Goal: Transaction & Acquisition: Purchase product/service

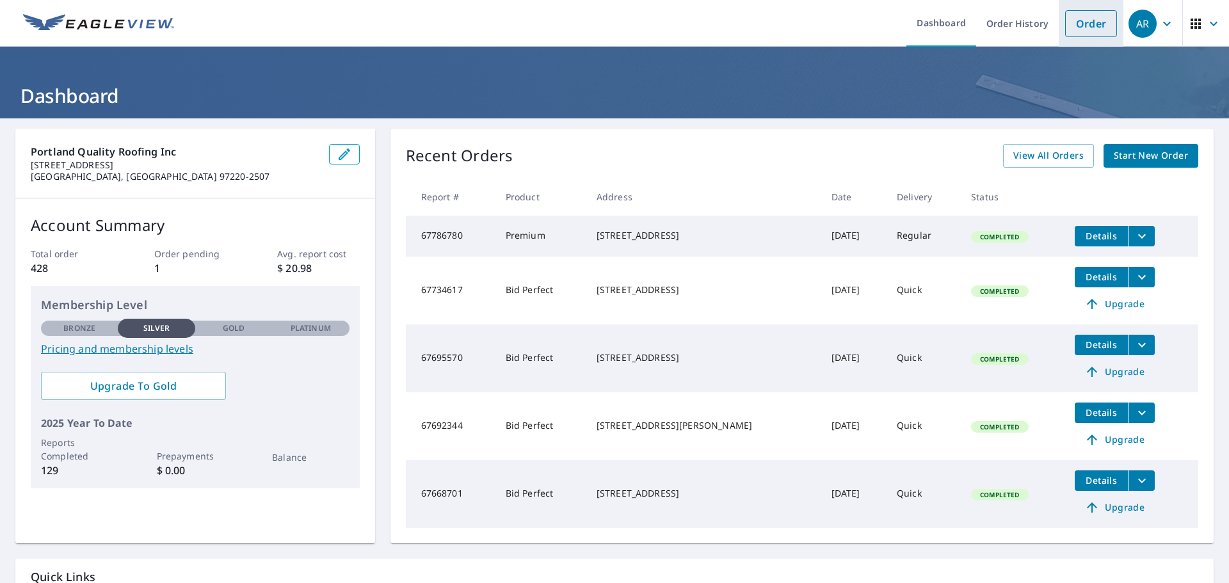
click at [1084, 29] on link "Order" at bounding box center [1091, 23] width 52 height 27
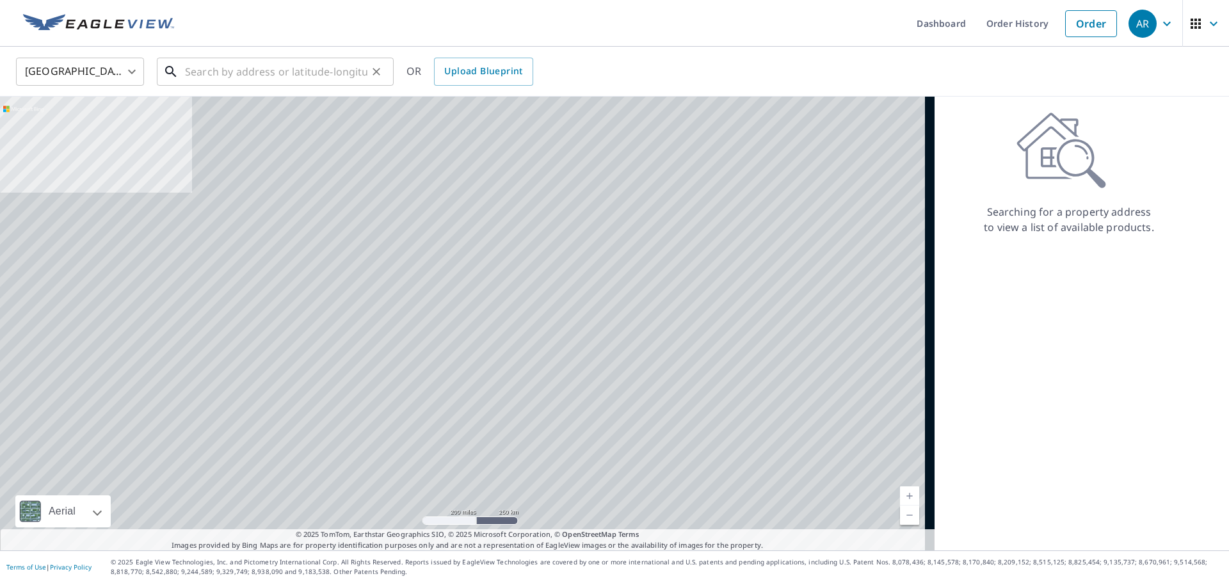
click at [221, 68] on input "text" at bounding box center [276, 72] width 182 height 36
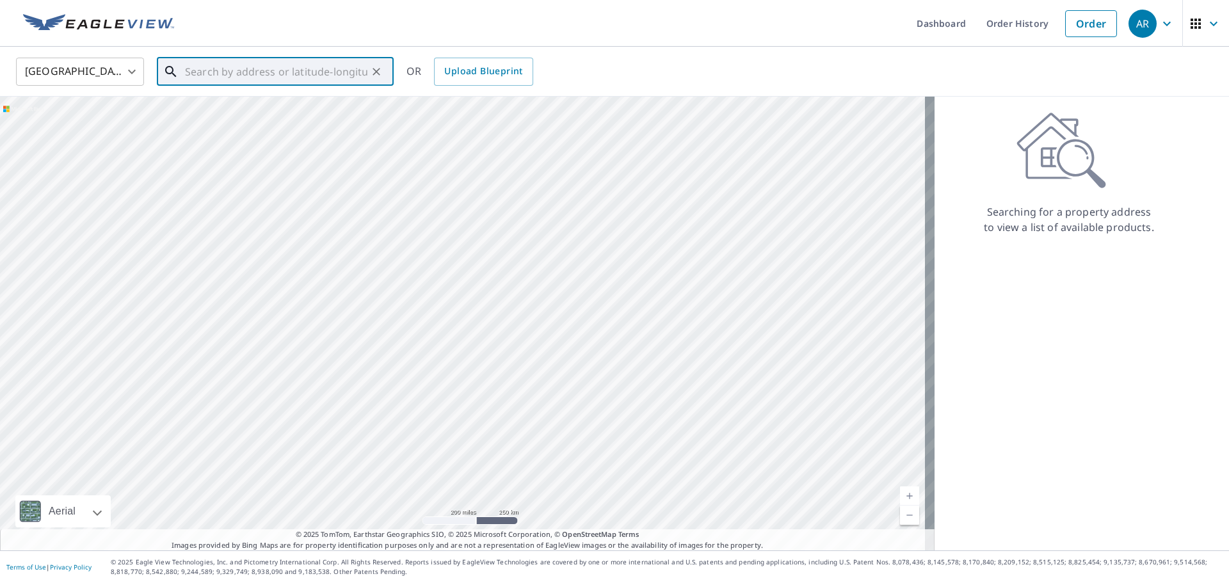
paste input "[STREET_ADDRESS][US_STATE]"
click at [223, 116] on p "[US_STATE][GEOGRAPHIC_DATA], [GEOGRAPHIC_DATA] 97045" at bounding box center [282, 129] width 201 height 26
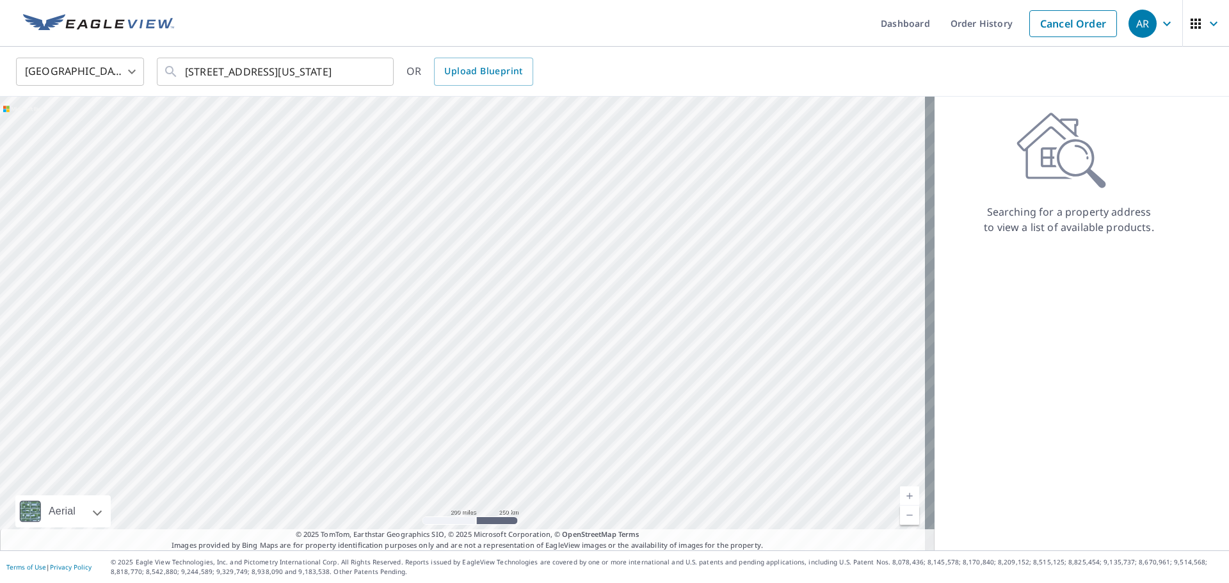
type input "[STREET_ADDRESS][US_STATE]"
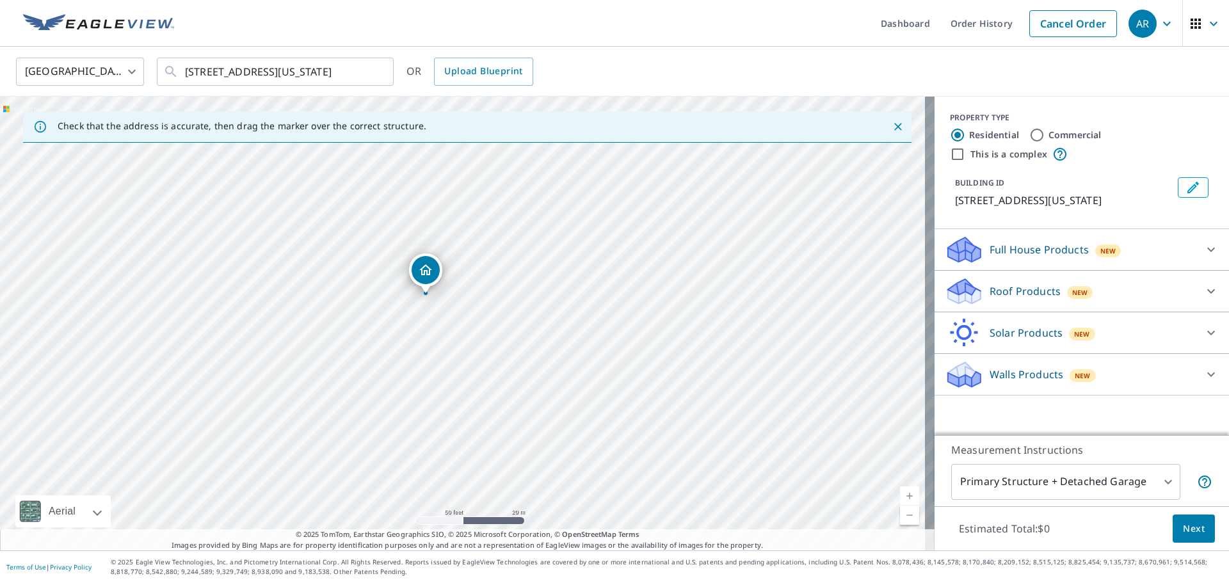
click at [1196, 299] on div at bounding box center [1211, 291] width 31 height 31
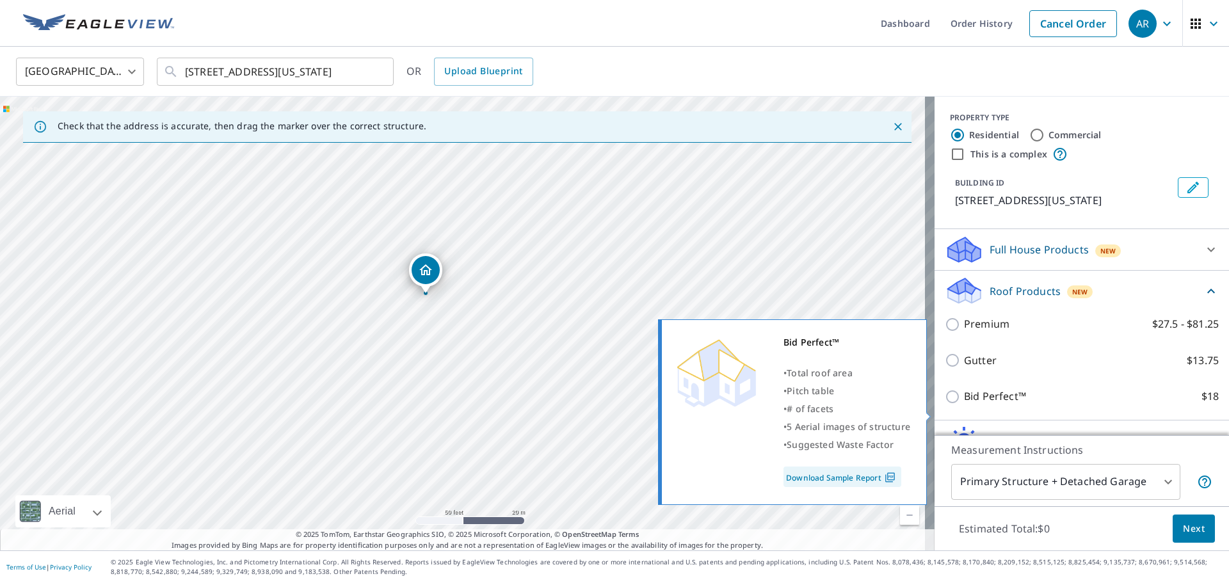
click at [951, 405] on input "Bid Perfect™ $18" at bounding box center [954, 396] width 19 height 15
checkbox input "true"
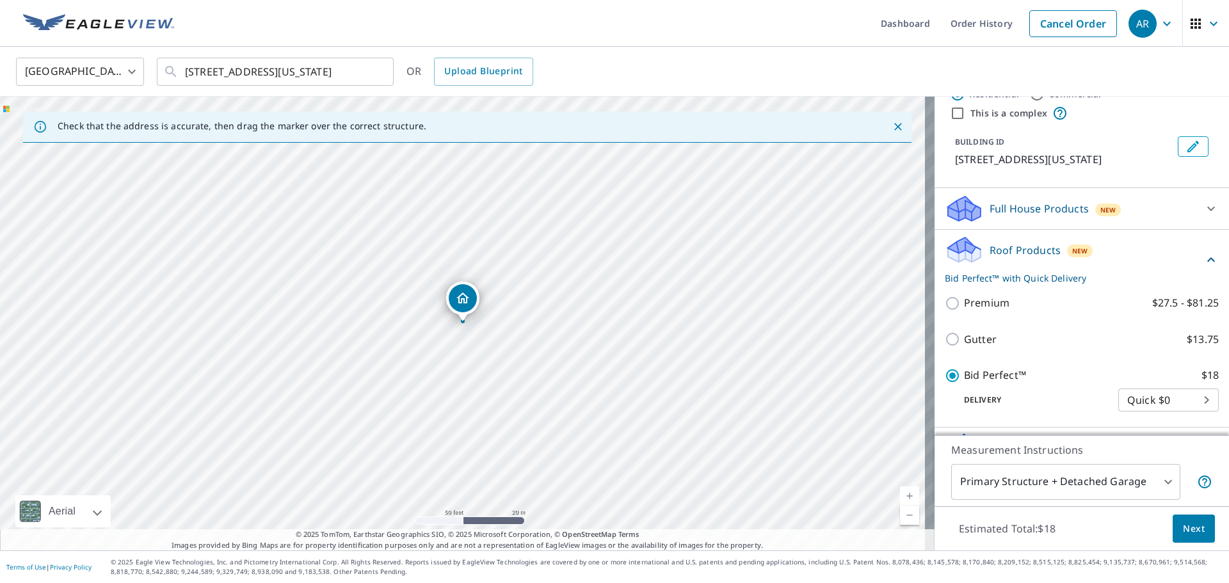
scroll to position [64, 0]
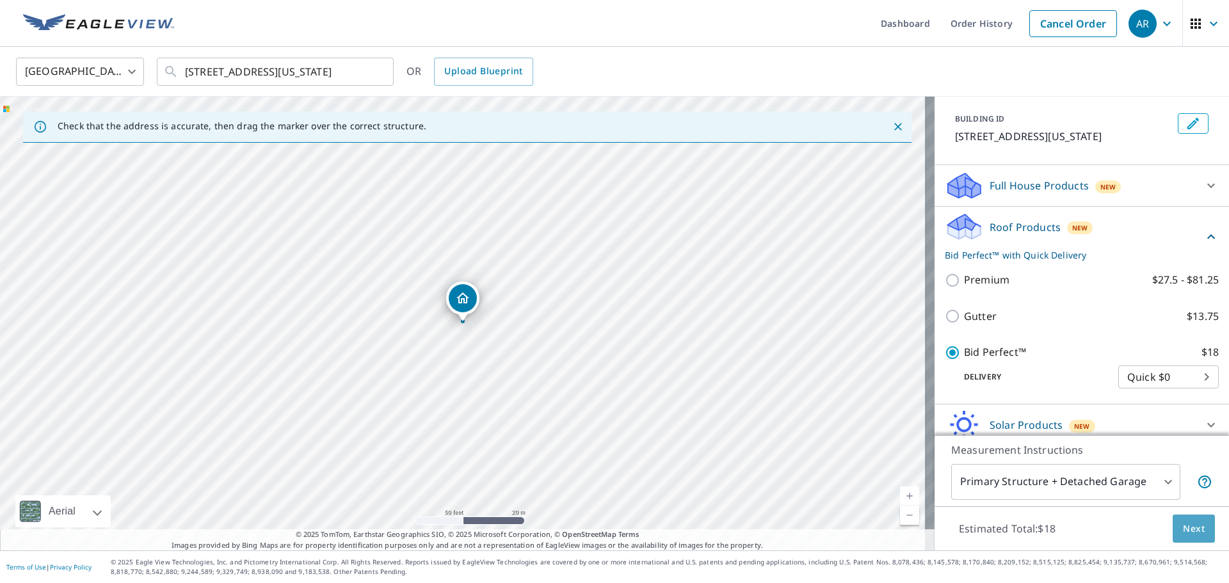
click at [1186, 529] on span "Next" at bounding box center [1194, 529] width 22 height 16
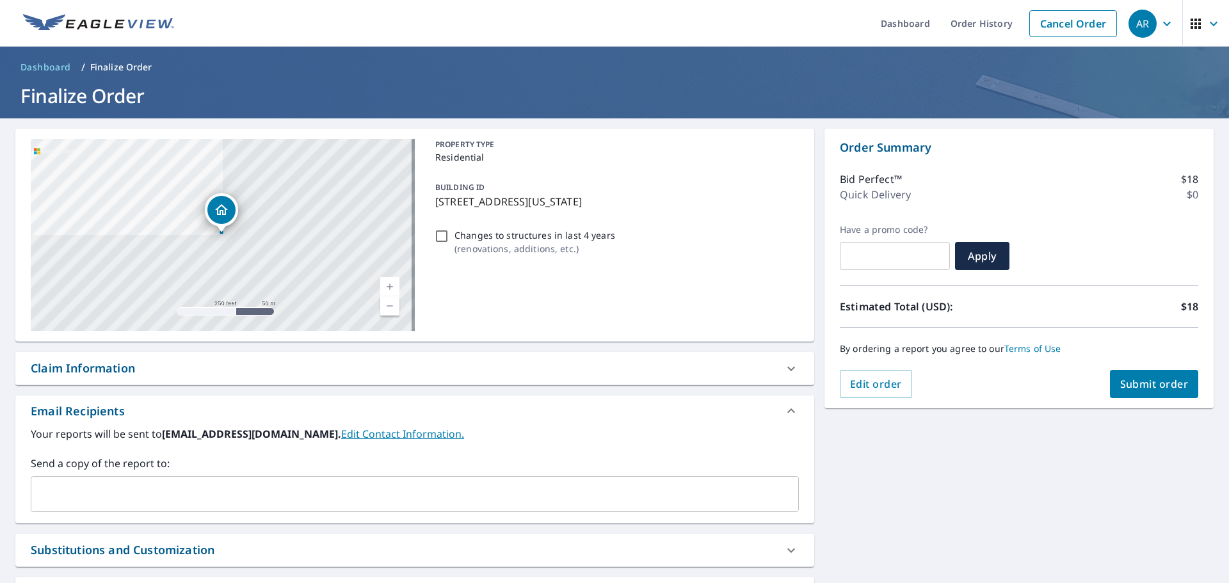
click at [1143, 395] on button "Submit order" at bounding box center [1154, 384] width 89 height 28
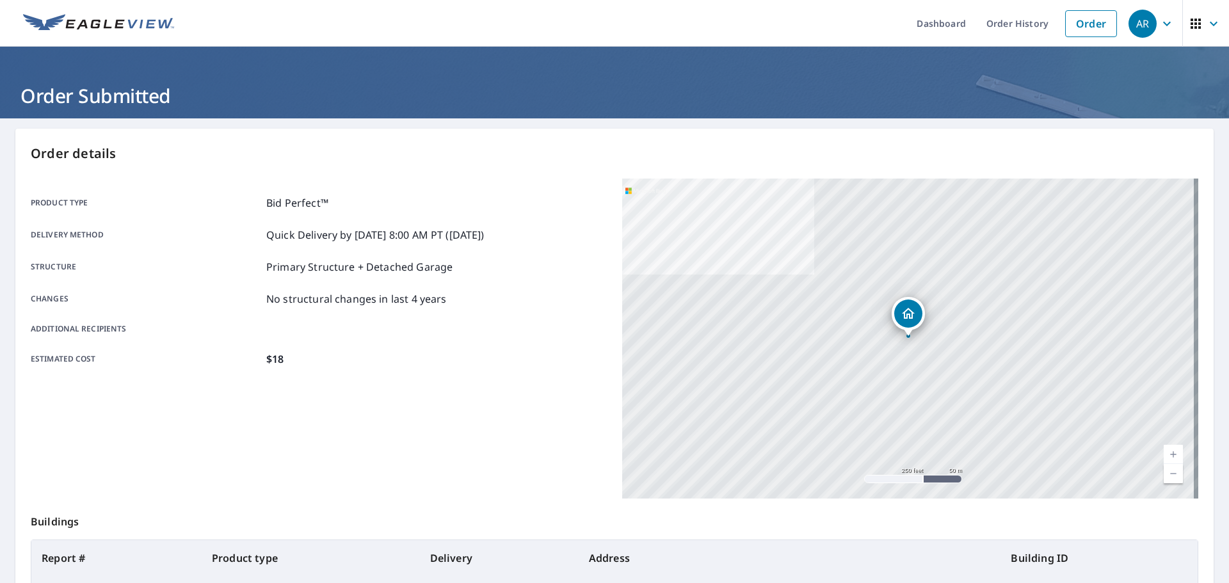
click at [1156, 35] on span "AR" at bounding box center [1152, 23] width 49 height 31
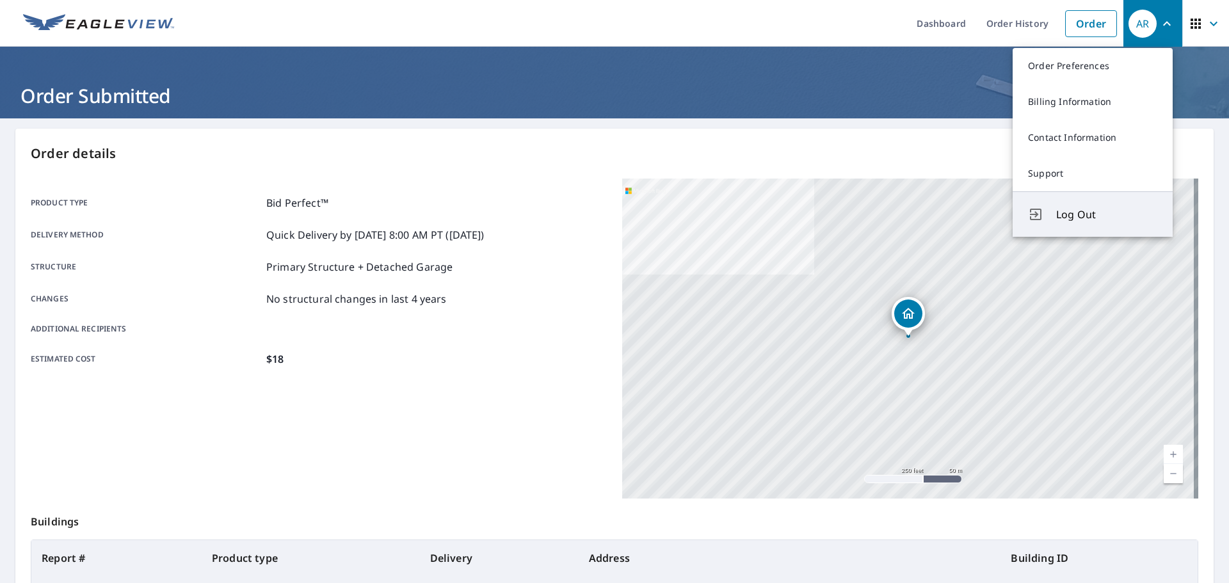
click at [1089, 215] on span "Log Out" at bounding box center [1106, 214] width 101 height 15
